Goal: Task Accomplishment & Management: Manage account settings

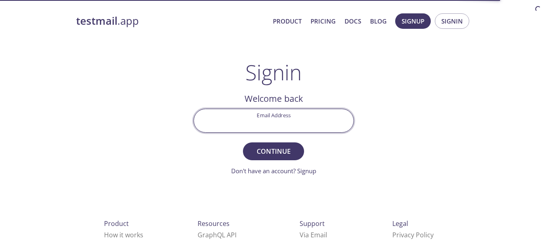
click at [274, 109] on input "Email Address" at bounding box center [274, 120] width 160 height 23
type input "[EMAIL_ADDRESS][DOMAIN_NAME]"
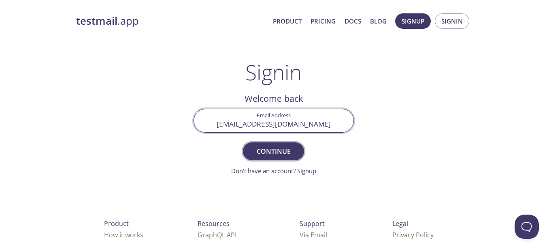
click at [266, 146] on span "Continue" at bounding box center [273, 150] width 43 height 11
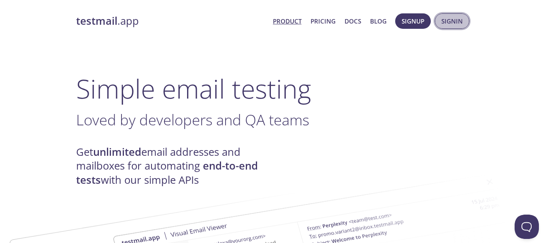
click at [441, 19] on button "Signin" at bounding box center [452, 20] width 34 height 15
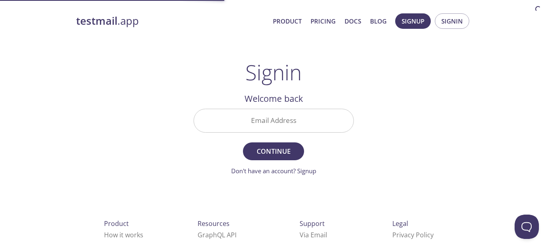
click at [291, 115] on input "Email Address" at bounding box center [274, 120] width 160 height 23
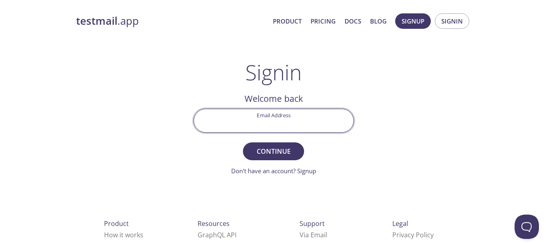
type input "[EMAIL_ADDRESS][DOMAIN_NAME]"
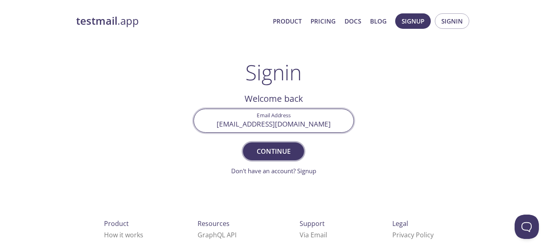
click at [274, 149] on span "Continue" at bounding box center [273, 150] width 43 height 11
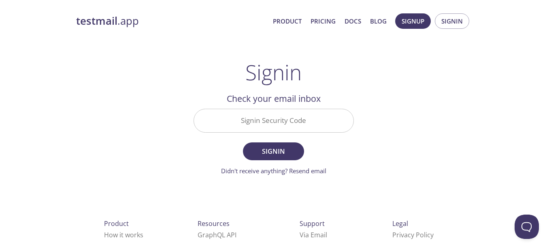
click at [272, 118] on input "Signin Security Code" at bounding box center [274, 120] width 160 height 23
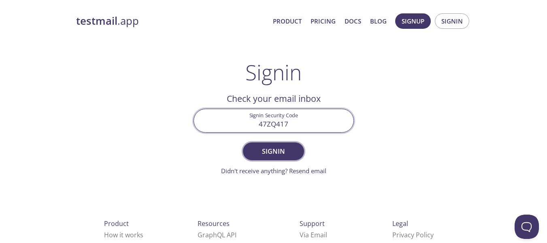
type input "47ZQ417"
click at [264, 156] on span "Signin" at bounding box center [273, 150] width 43 height 11
